Goal: Communication & Community: Answer question/provide support

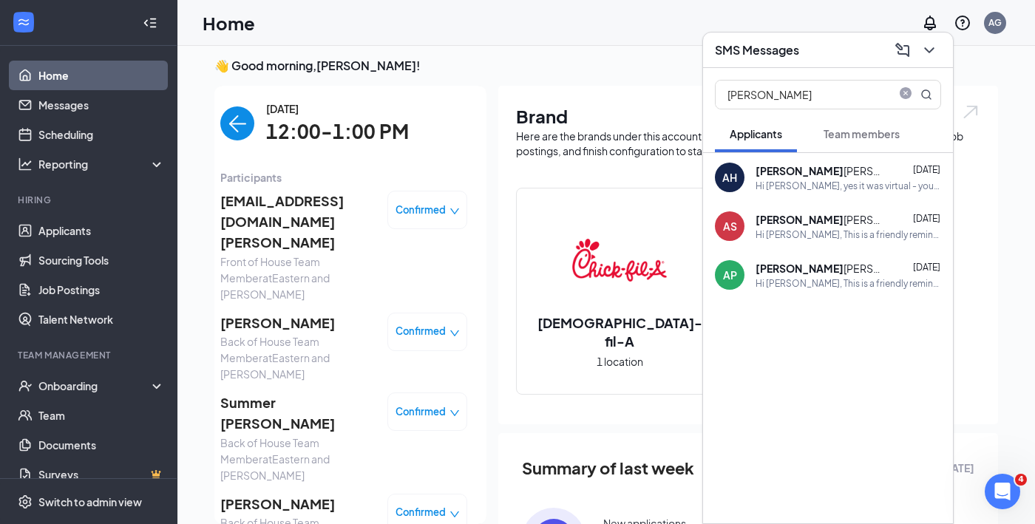
scroll to position [211, 0]
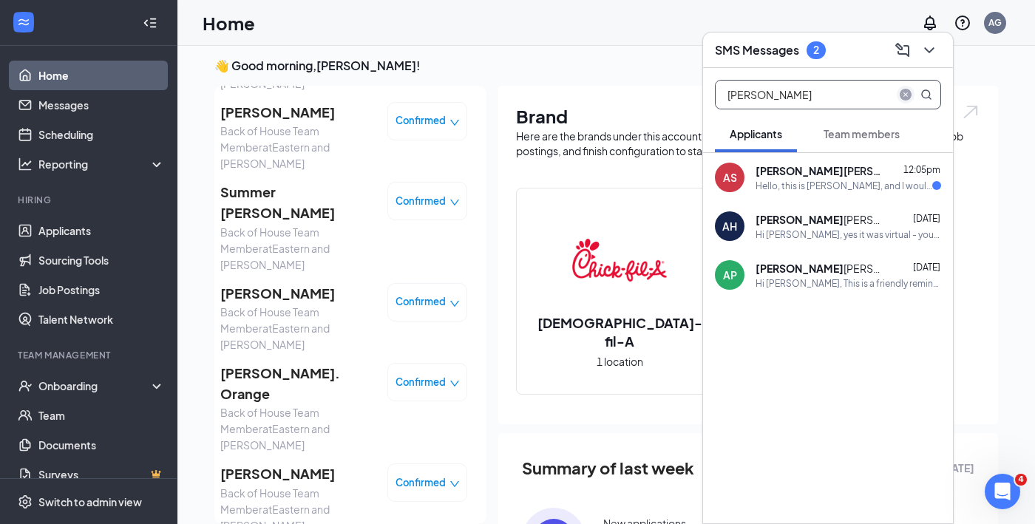
click at [907, 92] on icon "close-circle" at bounding box center [905, 95] width 12 height 12
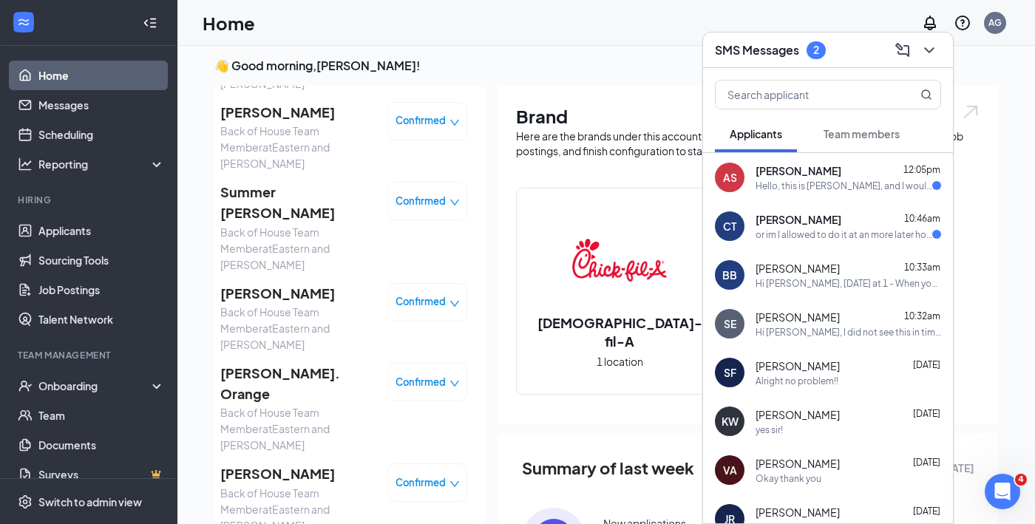
click at [766, 186] on div "Hello, this is [PERSON_NAME], and I would love to be interviewed by [PERSON_NAM…" at bounding box center [843, 186] width 177 height 13
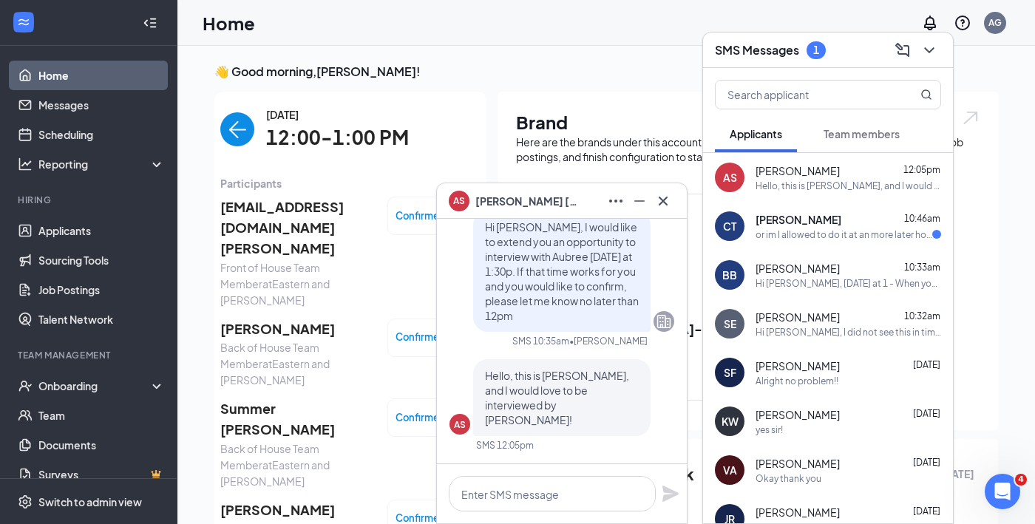
scroll to position [3, 0]
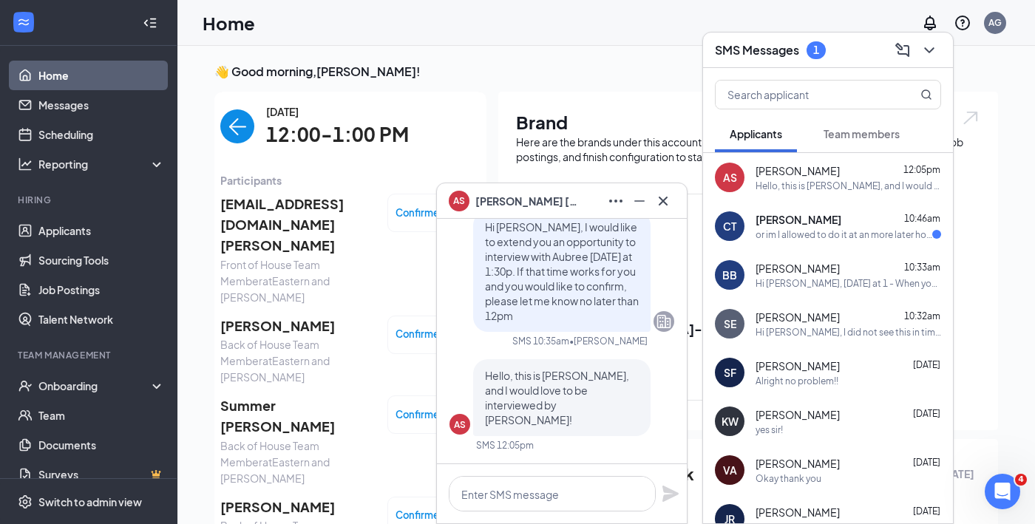
click at [290, 316] on span "[PERSON_NAME]" at bounding box center [297, 326] width 155 height 21
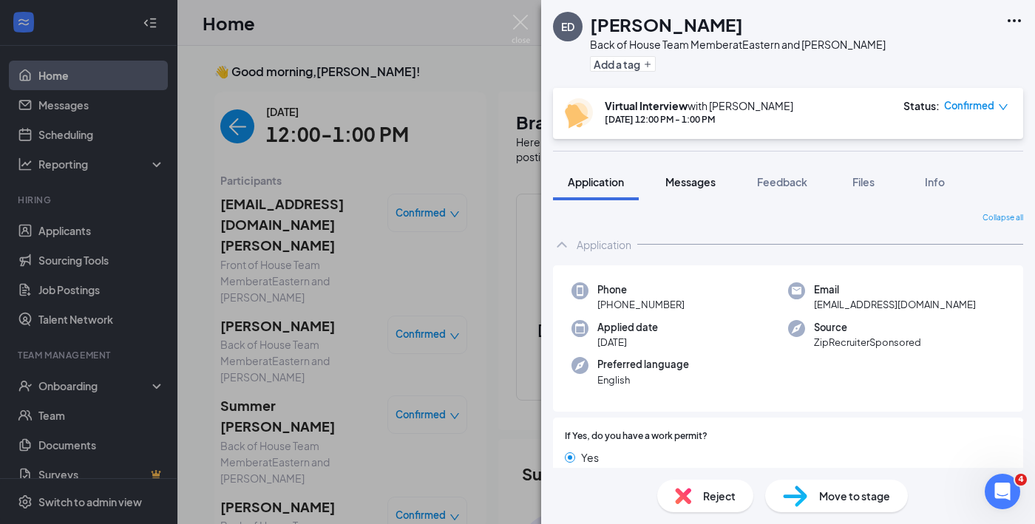
click at [698, 183] on span "Messages" at bounding box center [690, 181] width 50 height 13
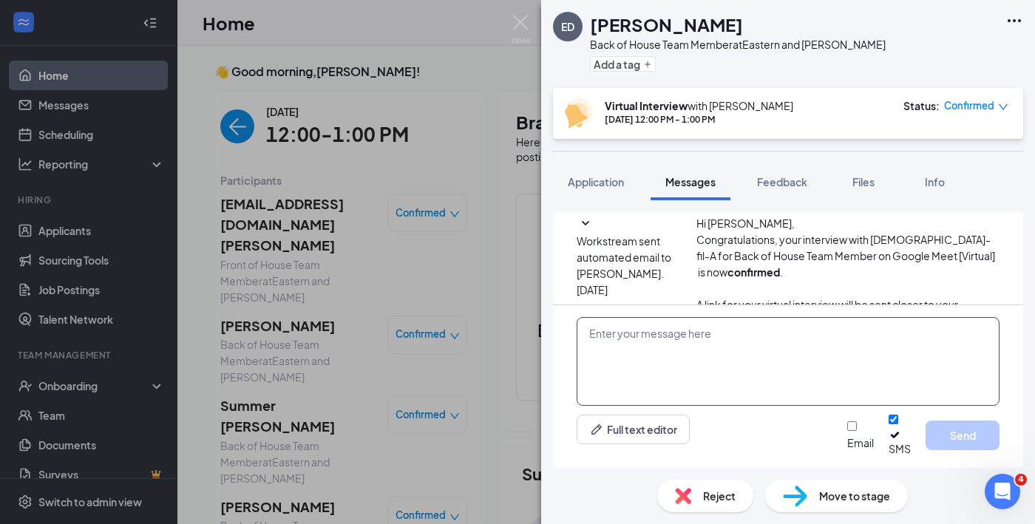
scroll to position [585, 0]
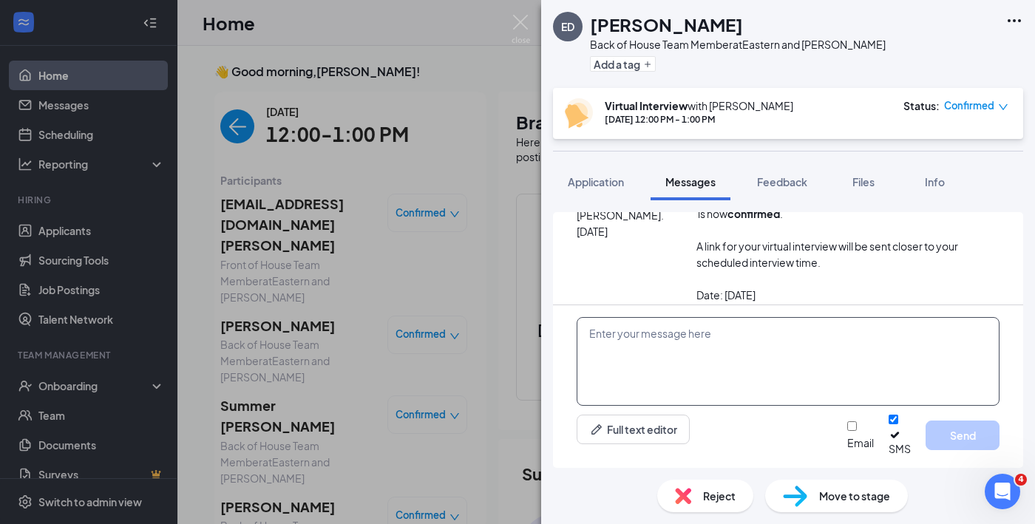
click at [692, 377] on textarea at bounding box center [787, 361] width 423 height 89
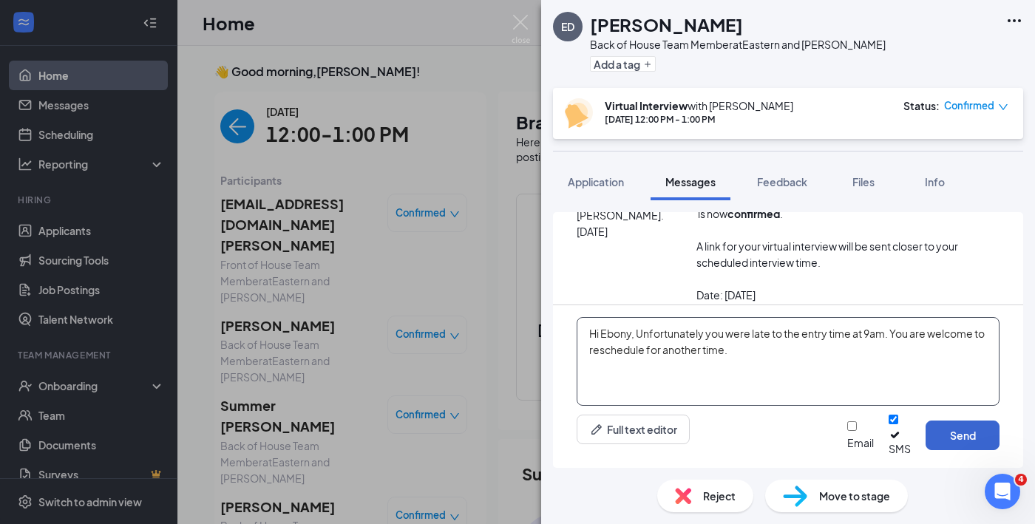
type textarea "Hi Ebony, Unfortunately you were late to the entry time at 9am. You are welcome…"
click at [968, 437] on button "Send" at bounding box center [962, 435] width 74 height 30
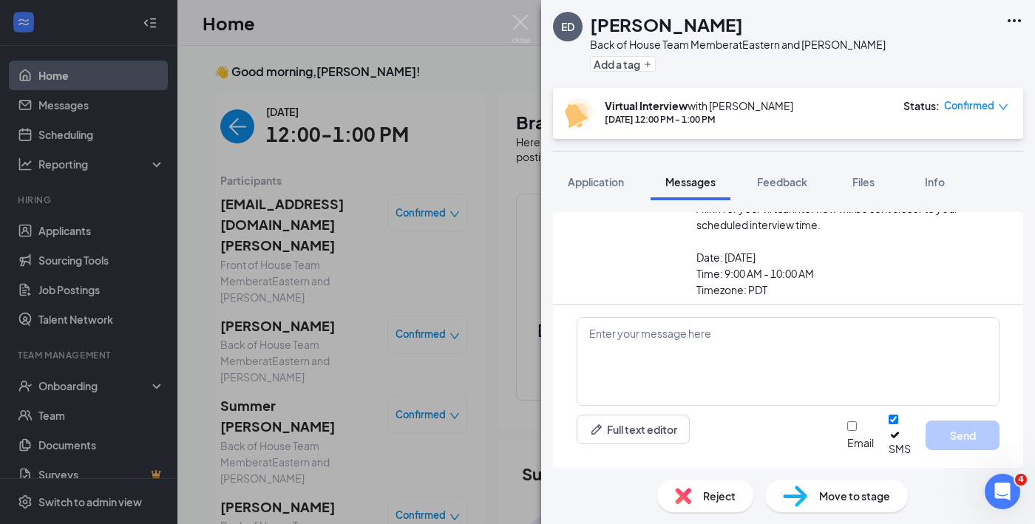
scroll to position [695, 0]
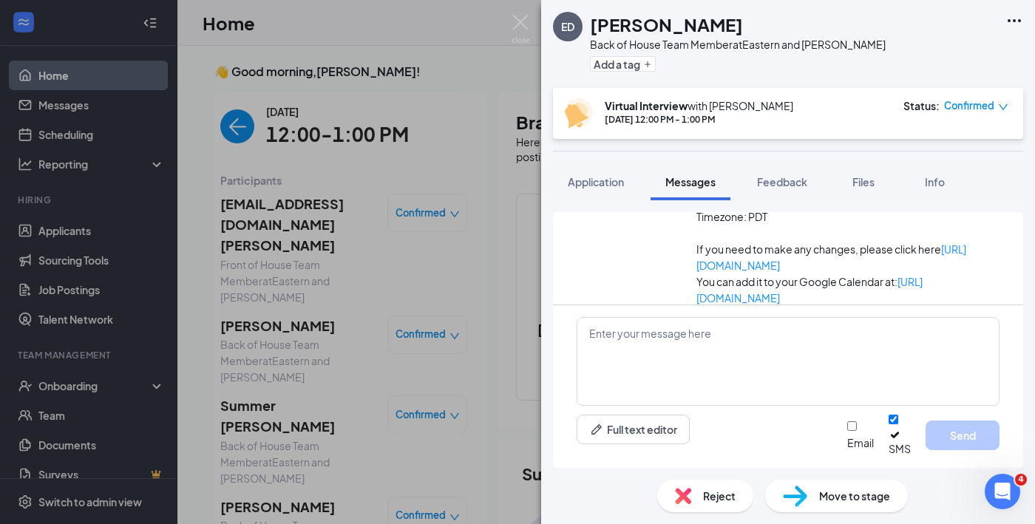
click at [1000, 112] on div "Confirmed" at bounding box center [976, 105] width 64 height 15
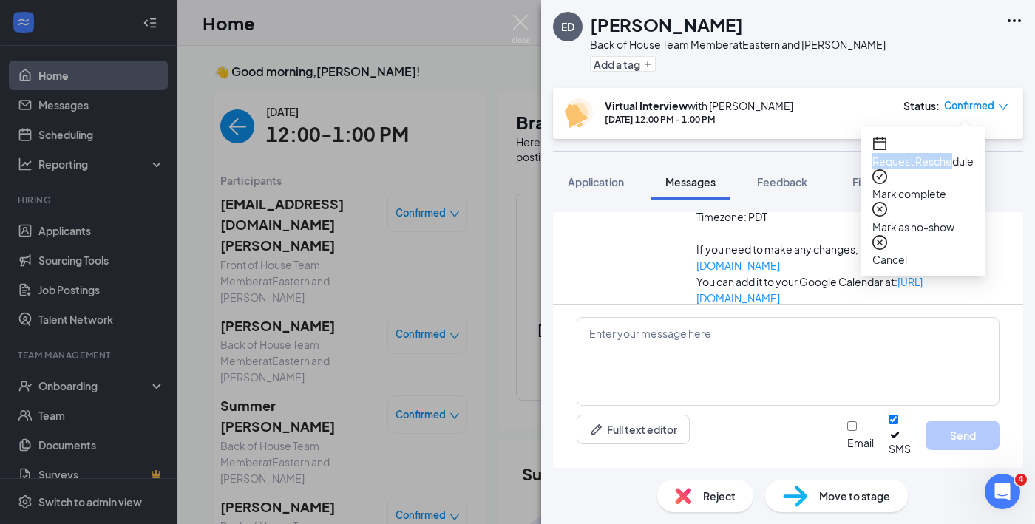
click at [973, 153] on span "Request Reschedule" at bounding box center [922, 161] width 101 height 16
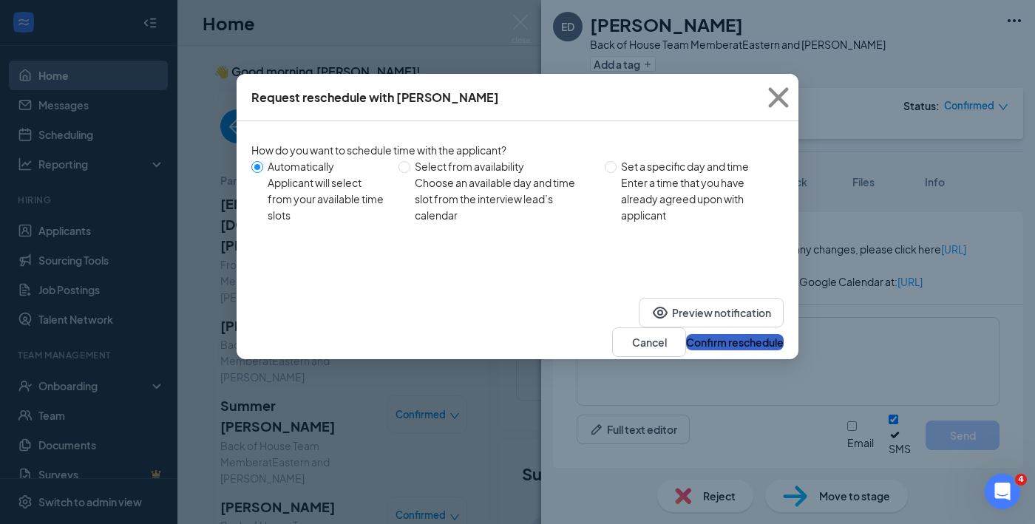
click at [752, 334] on button "Confirm reschedule" at bounding box center [735, 342] width 98 height 16
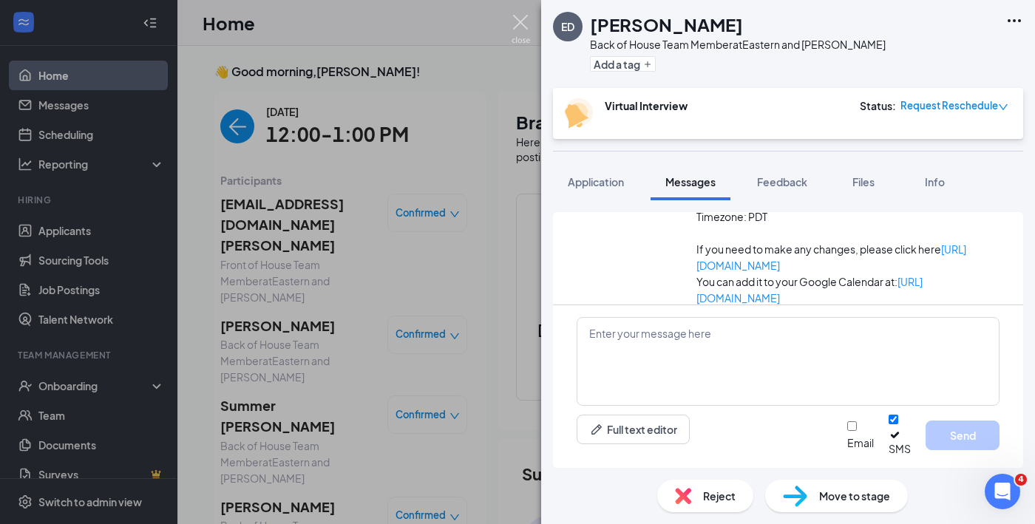
click at [514, 15] on img at bounding box center [520, 29] width 18 height 29
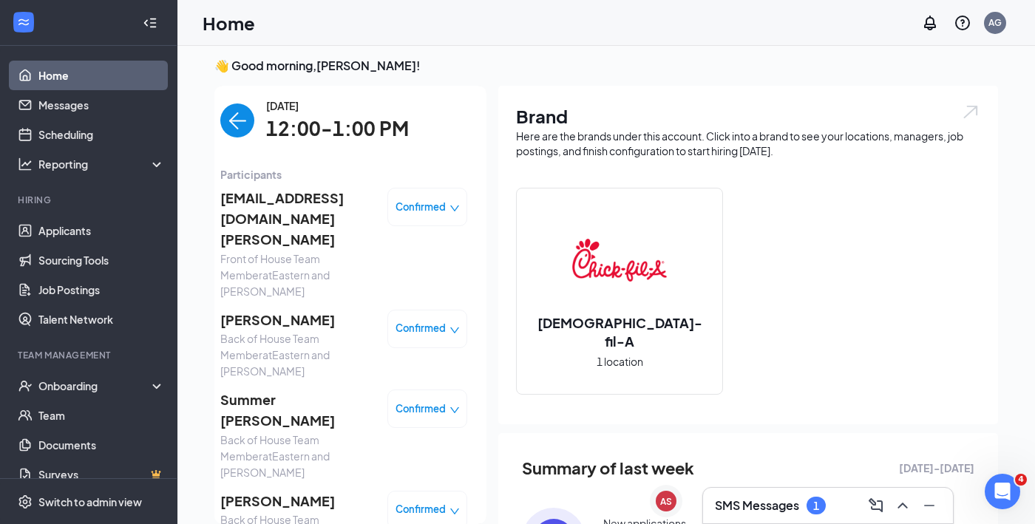
click at [771, 508] on h3 "SMS Messages" at bounding box center [757, 505] width 84 height 16
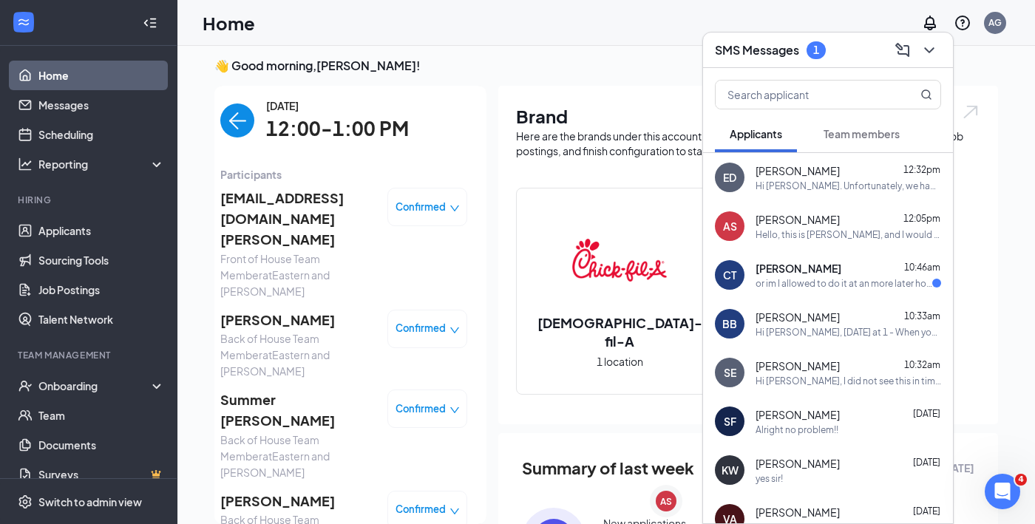
click at [839, 262] on div "[PERSON_NAME] 10:46am" at bounding box center [847, 268] width 185 height 15
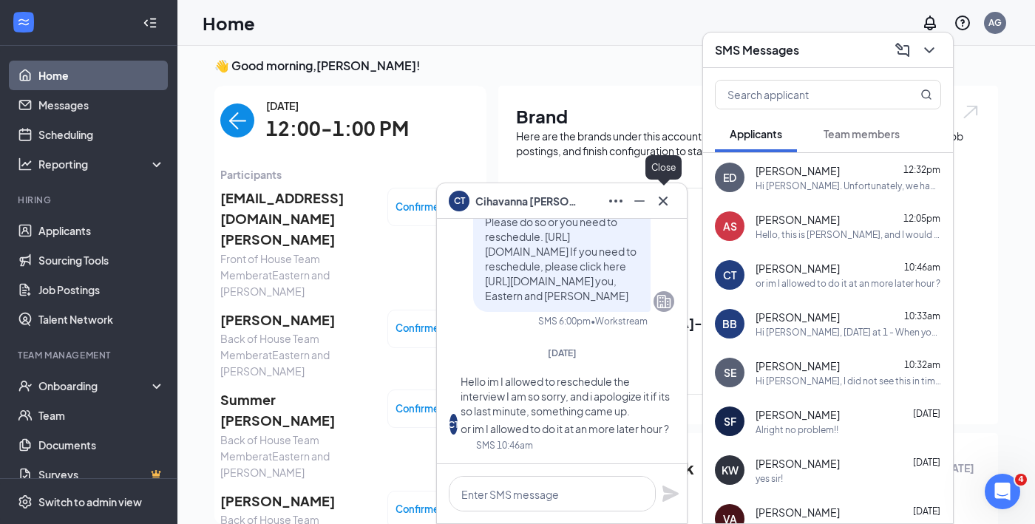
click at [663, 196] on icon "Cross" at bounding box center [663, 201] width 18 height 18
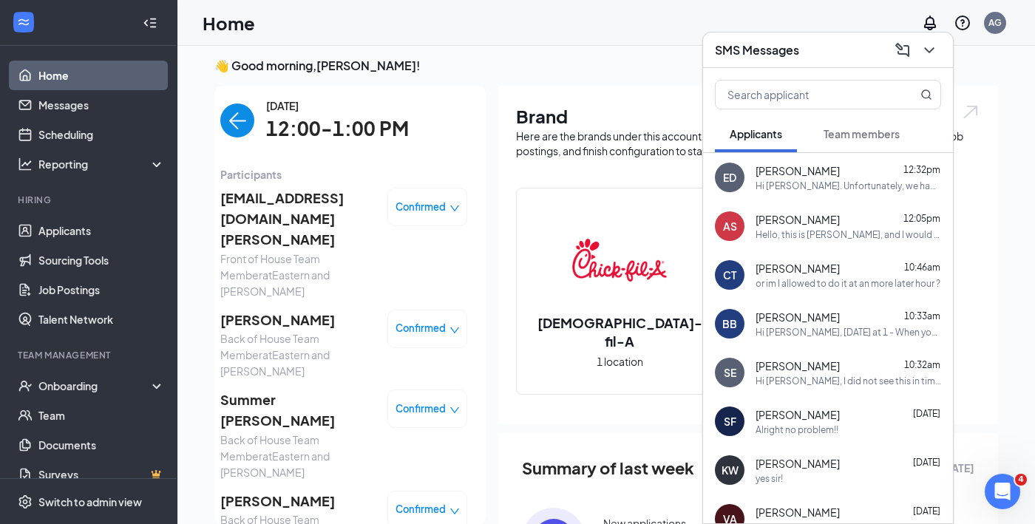
click at [783, 185] on div "Hi [PERSON_NAME]. Unfortunately, we had to reschedule your interview with [DEMO…" at bounding box center [847, 186] width 185 height 13
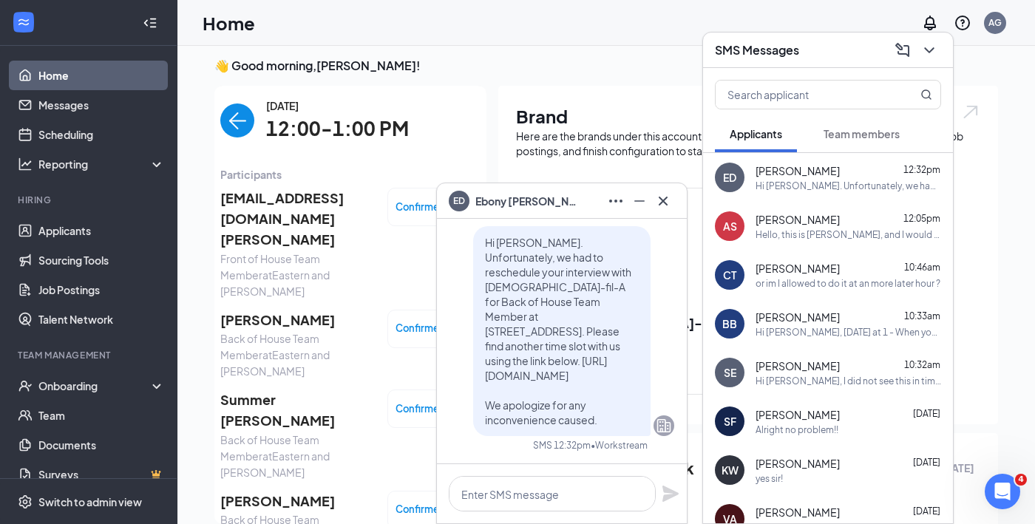
click at [773, 242] on div "AS [PERSON_NAME] 12:05pm Hello, this is [PERSON_NAME], and I would love to be i…" at bounding box center [828, 226] width 250 height 49
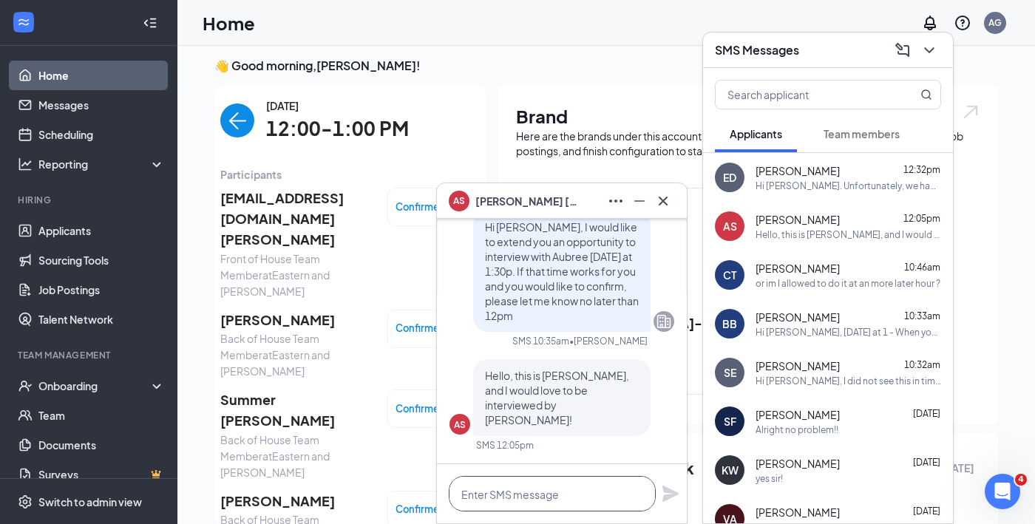
click at [499, 485] on textarea at bounding box center [552, 493] width 207 height 35
paste textarea "When you arrive at the restaurant tell a cashier you are there for a second int…"
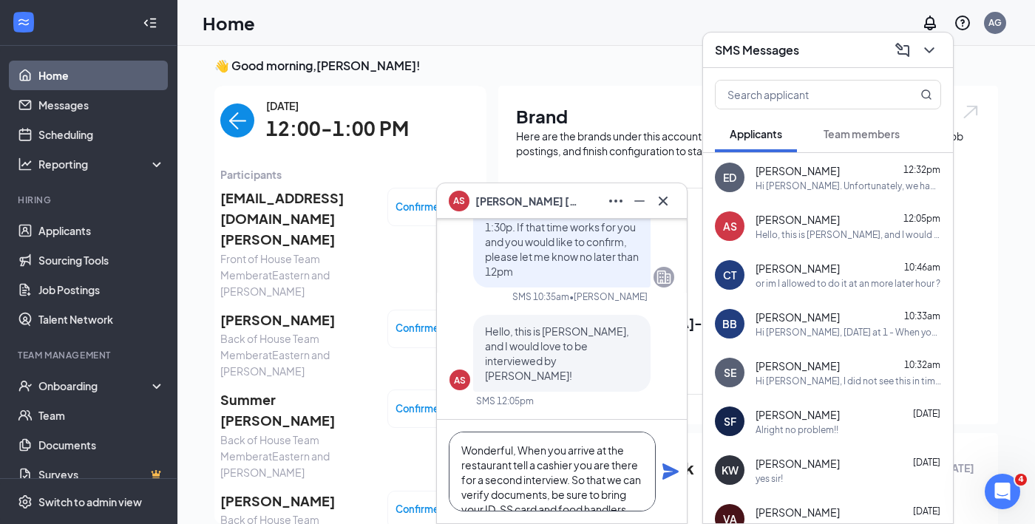
scroll to position [59, 0]
type textarea "Wonderful, When you arrive at the restaurant tell a cashier you are there for a…"
click at [661, 425] on div "Wonderful, When you arrive at the restaurant tell a cashier you are there for a…" at bounding box center [562, 471] width 250 height 103
click at [665, 473] on icon "Plane" at bounding box center [670, 471] width 16 height 16
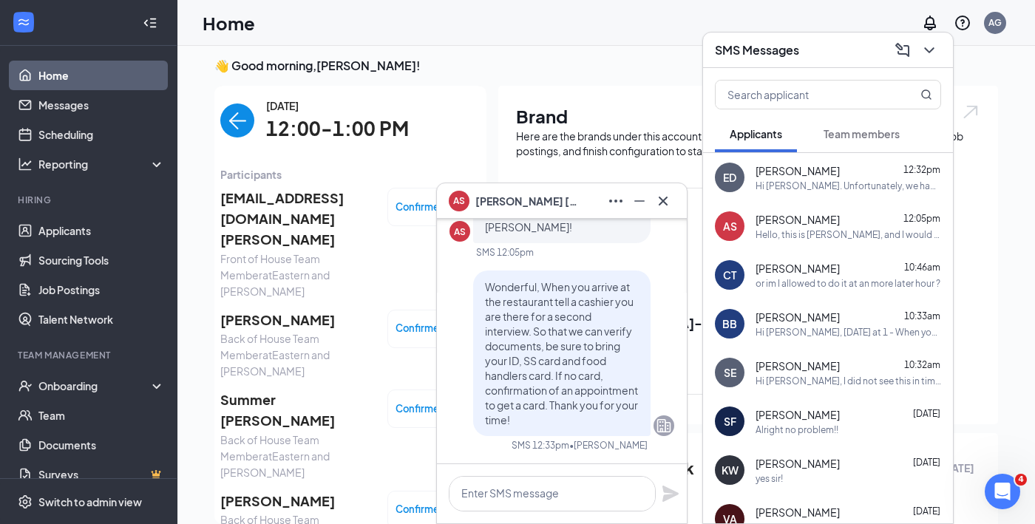
scroll to position [0, 0]
click at [663, 192] on icon "Cross" at bounding box center [663, 201] width 18 height 18
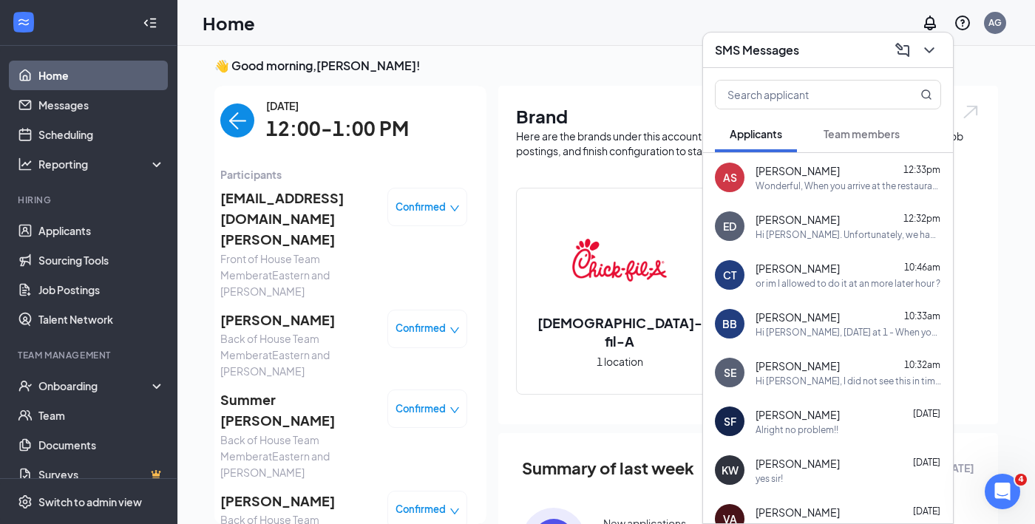
click at [924, 61] on button at bounding box center [929, 50] width 24 height 24
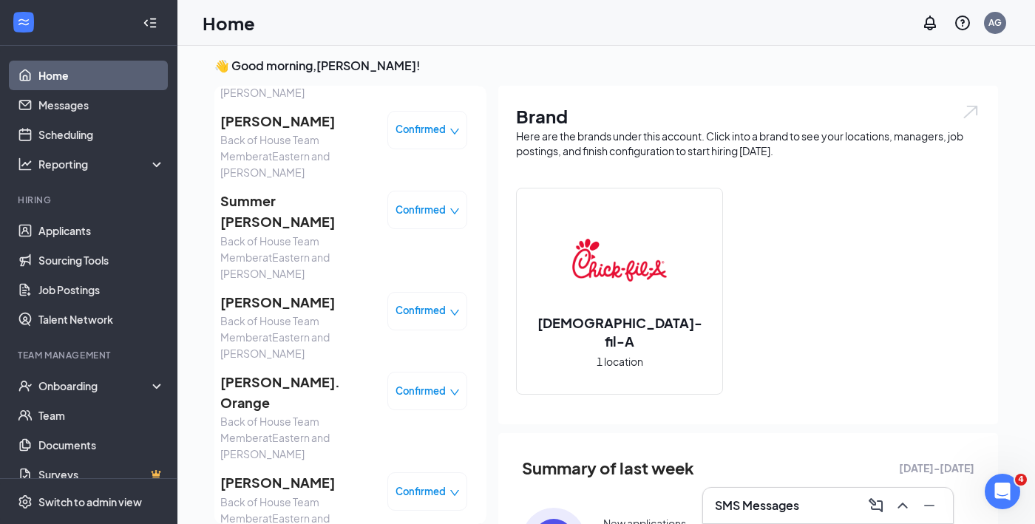
scroll to position [206, 0]
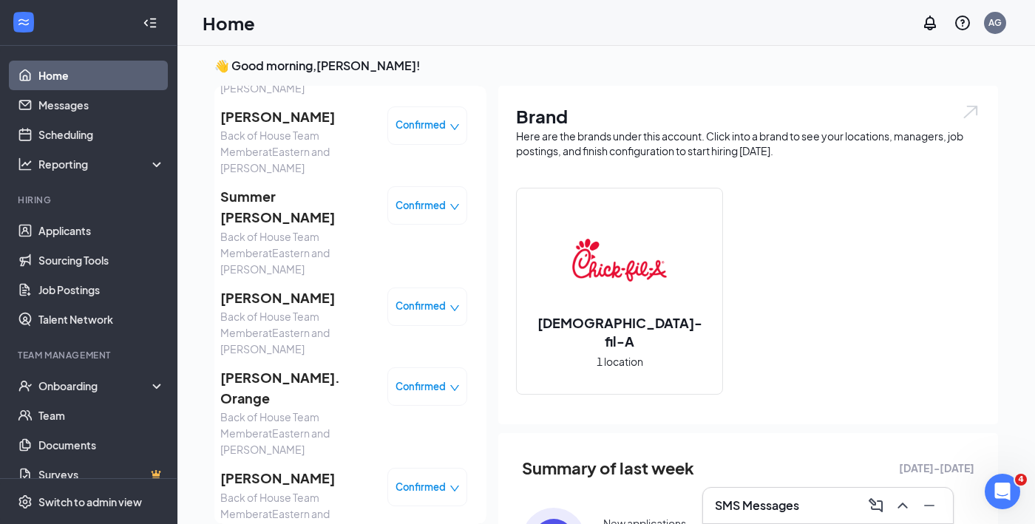
click at [246, 287] on span "[PERSON_NAME]" at bounding box center [297, 297] width 155 height 21
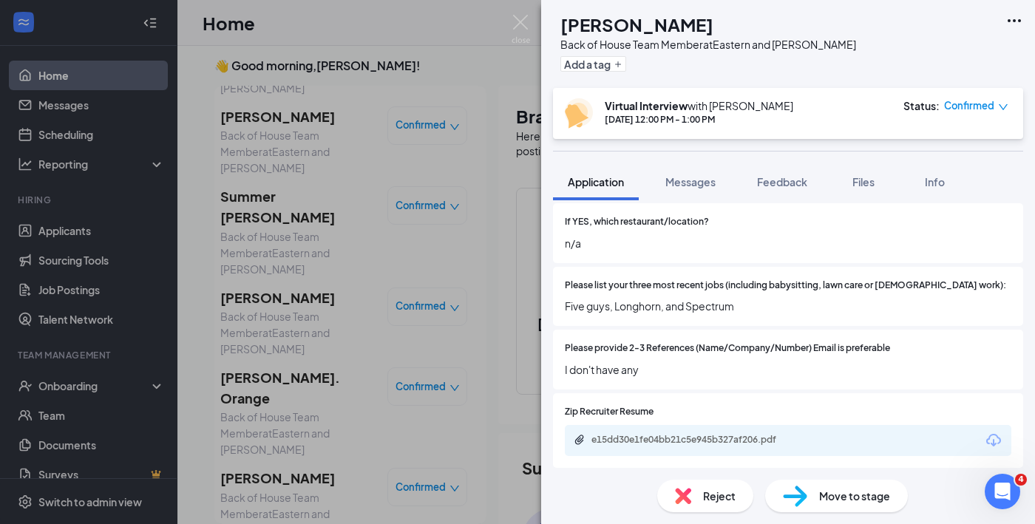
scroll to position [432, 0]
